Goal: Transaction & Acquisition: Download file/media

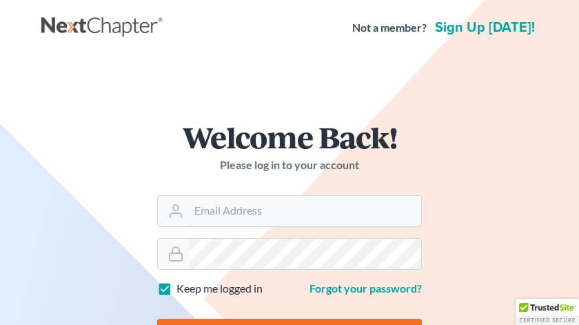
type input "[EMAIL_ADDRESS][DOMAIN_NAME]"
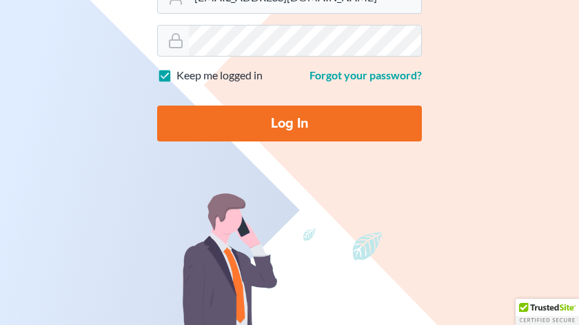
click at [236, 123] on input "Log In" at bounding box center [289, 124] width 265 height 36
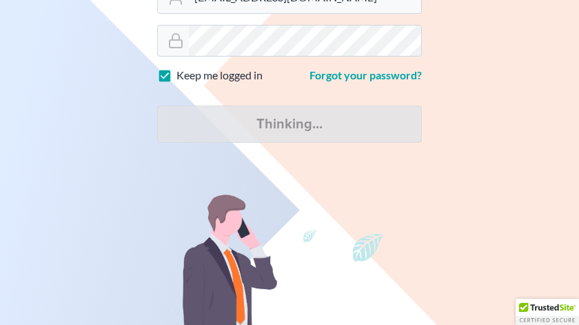
type input "Log In"
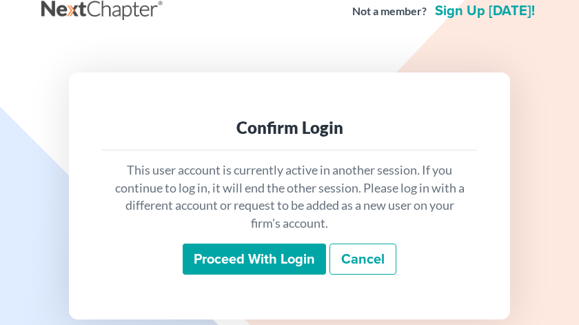
scroll to position [68, 0]
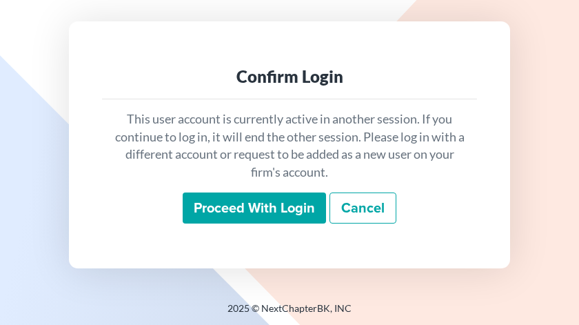
click at [243, 204] on input "Proceed with login" at bounding box center [254, 208] width 143 height 32
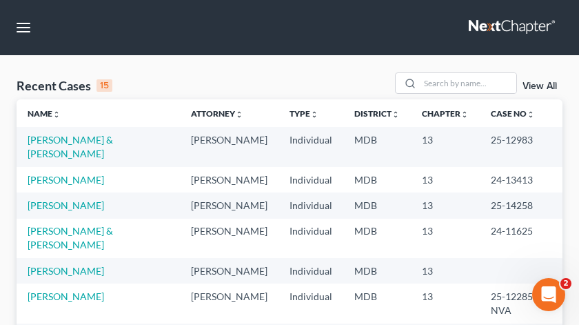
scroll to position [14, 0]
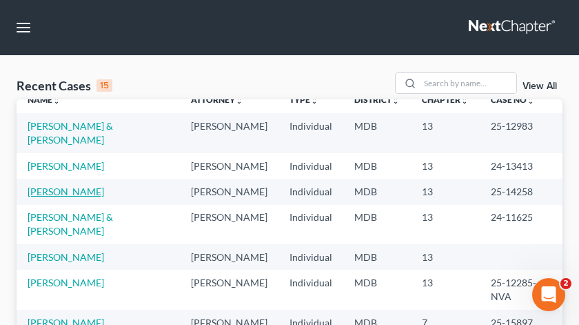
click at [88, 197] on link "[PERSON_NAME]" at bounding box center [66, 192] width 77 height 12
select select "6"
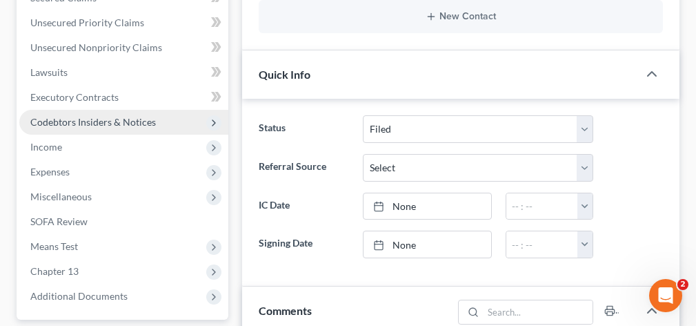
scroll to position [467, 0]
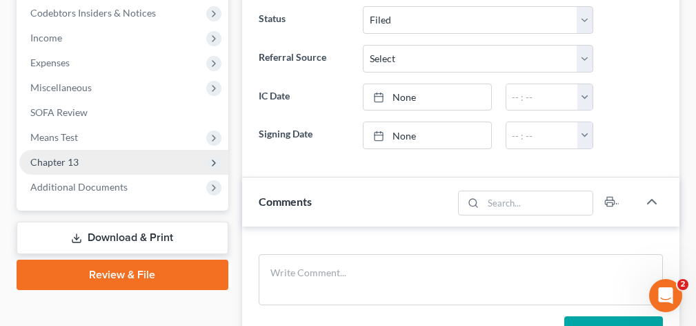
click at [127, 163] on span "Chapter 13" at bounding box center [123, 162] width 209 height 25
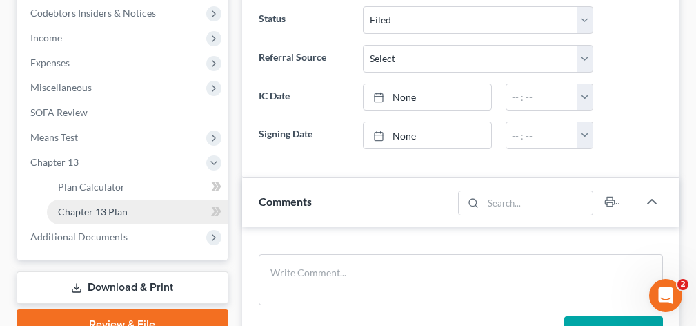
click at [122, 210] on span "Chapter 13 Plan" at bounding box center [93, 212] width 70 height 12
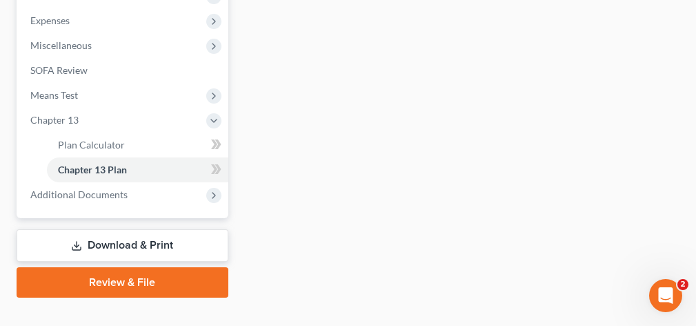
scroll to position [435, 0]
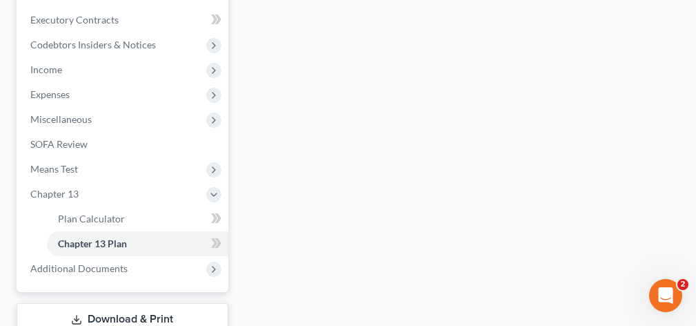
click at [121, 309] on link "Download & Print" at bounding box center [123, 319] width 212 height 32
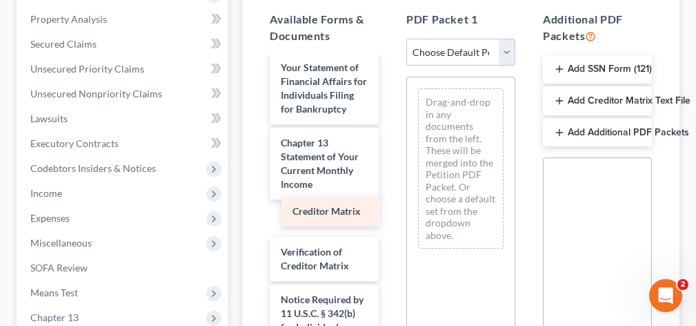
scroll to position [1759, 0]
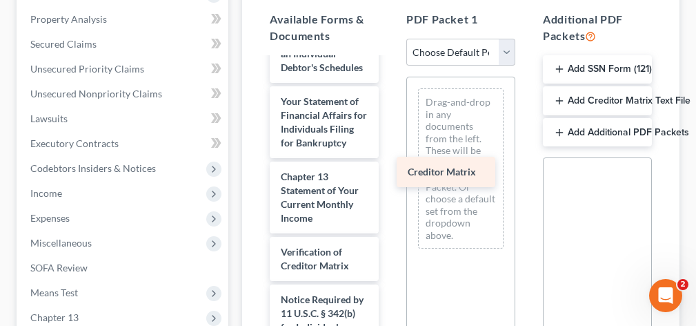
drag, startPoint x: 342, startPoint y: 214, endPoint x: 472, endPoint y: 166, distance: 138.8
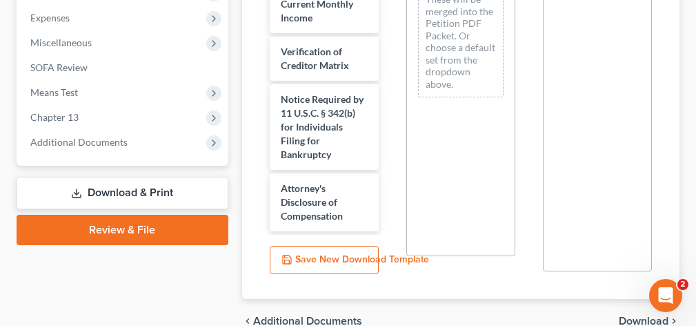
scroll to position [581, 0]
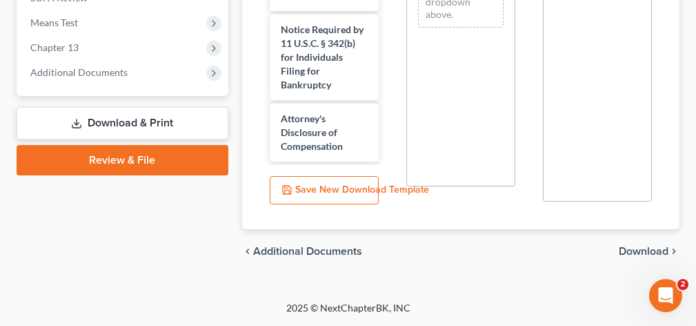
click at [589, 251] on span "Download" at bounding box center [644, 251] width 50 height 11
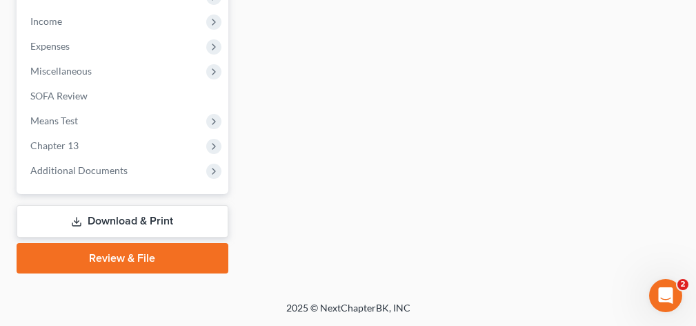
click at [181, 223] on link "Download & Print" at bounding box center [123, 221] width 212 height 32
click at [132, 221] on link "Download & Print" at bounding box center [123, 221] width 212 height 32
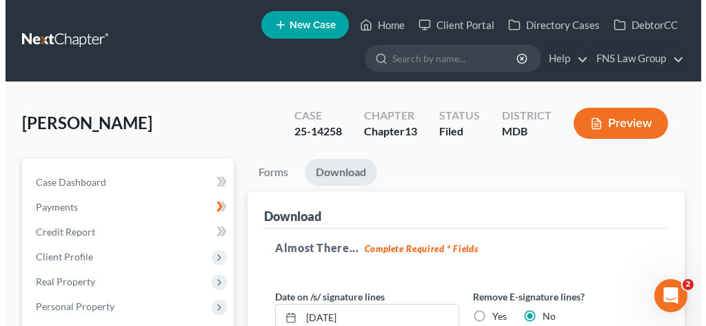
scroll to position [261, 0]
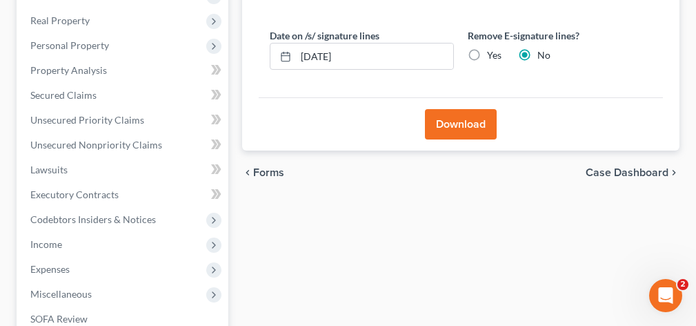
click at [448, 126] on button "Download" at bounding box center [461, 124] width 72 height 30
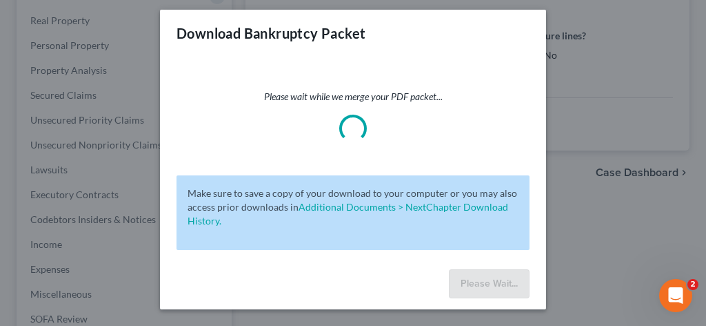
scroll to position [6, 0]
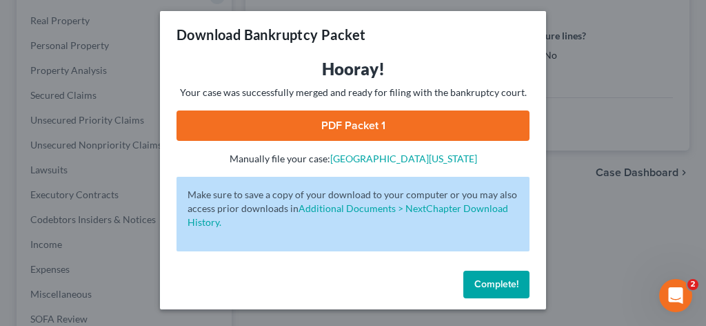
click at [341, 129] on link "PDF Packet 1" at bounding box center [353, 125] width 353 height 30
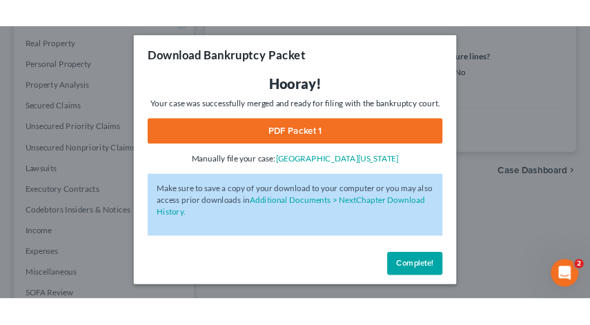
scroll to position [199, 0]
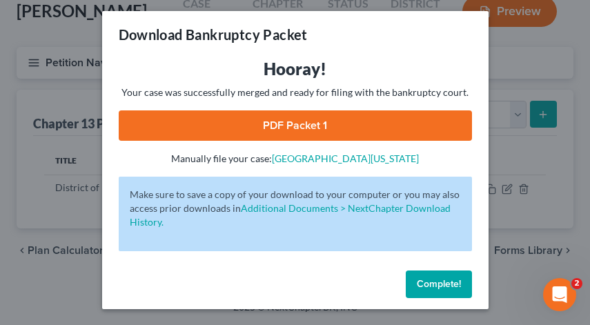
select select "6"
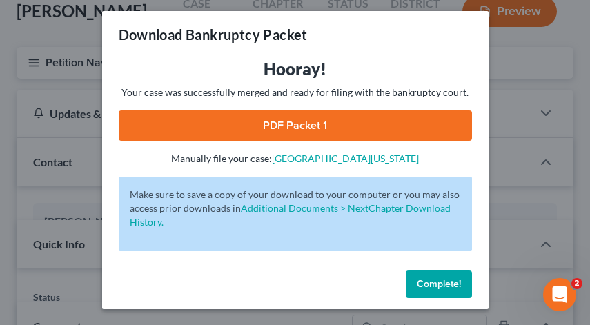
scroll to position [467, 0]
